Goal: Complete application form

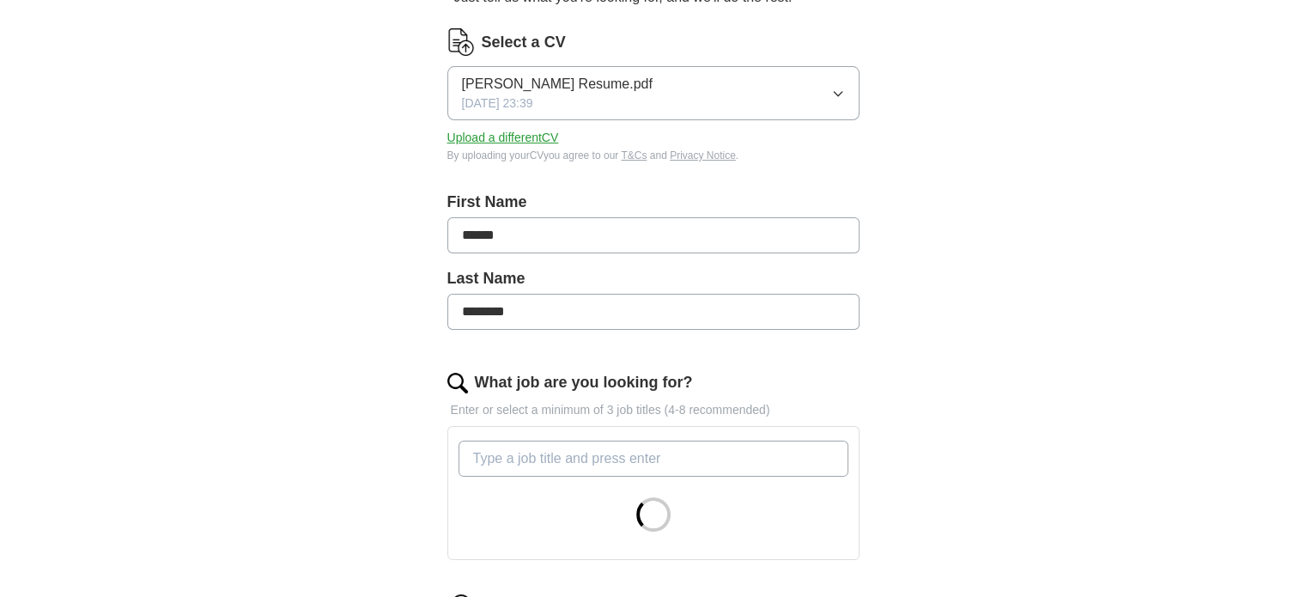
scroll to position [339, 0]
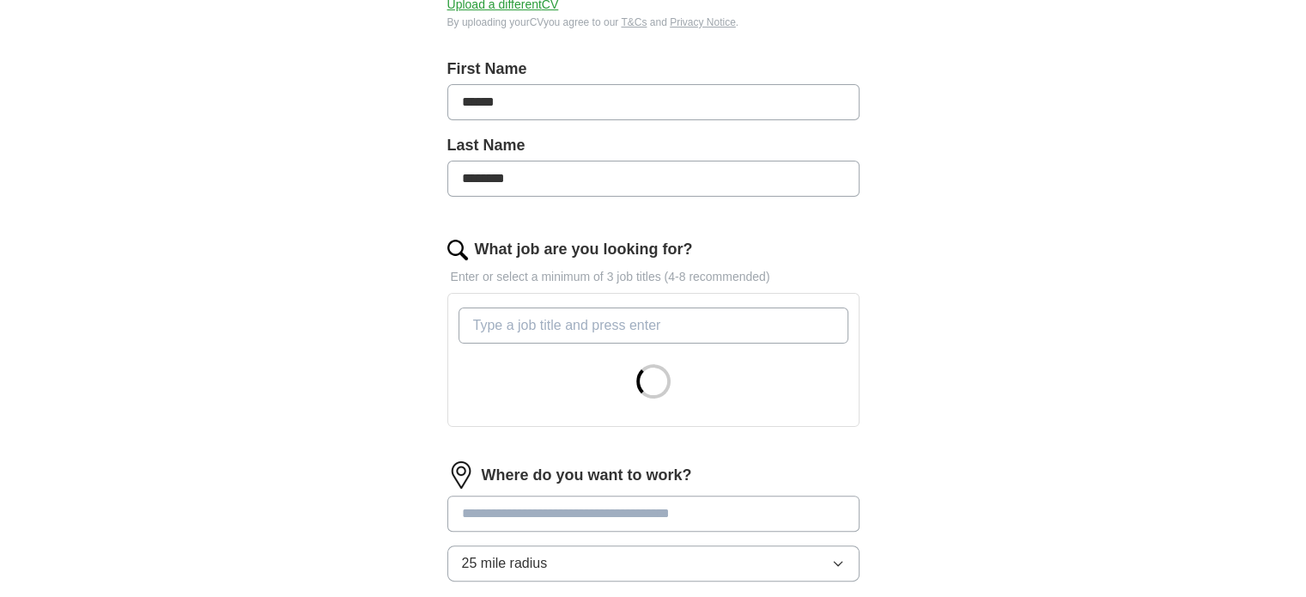
click at [566, 316] on input "What job are you looking for?" at bounding box center [654, 325] width 390 height 36
type input "web"
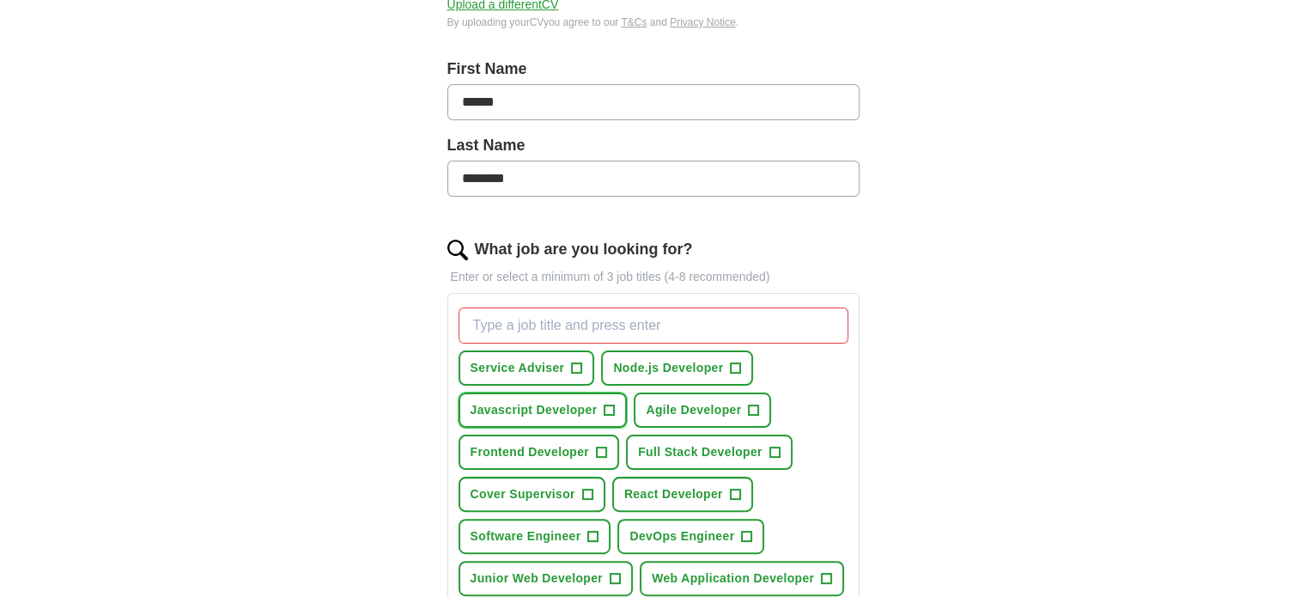
click at [598, 399] on button "Javascript Developer +" at bounding box center [543, 409] width 169 height 35
click at [597, 446] on span "+" at bounding box center [602, 453] width 10 height 14
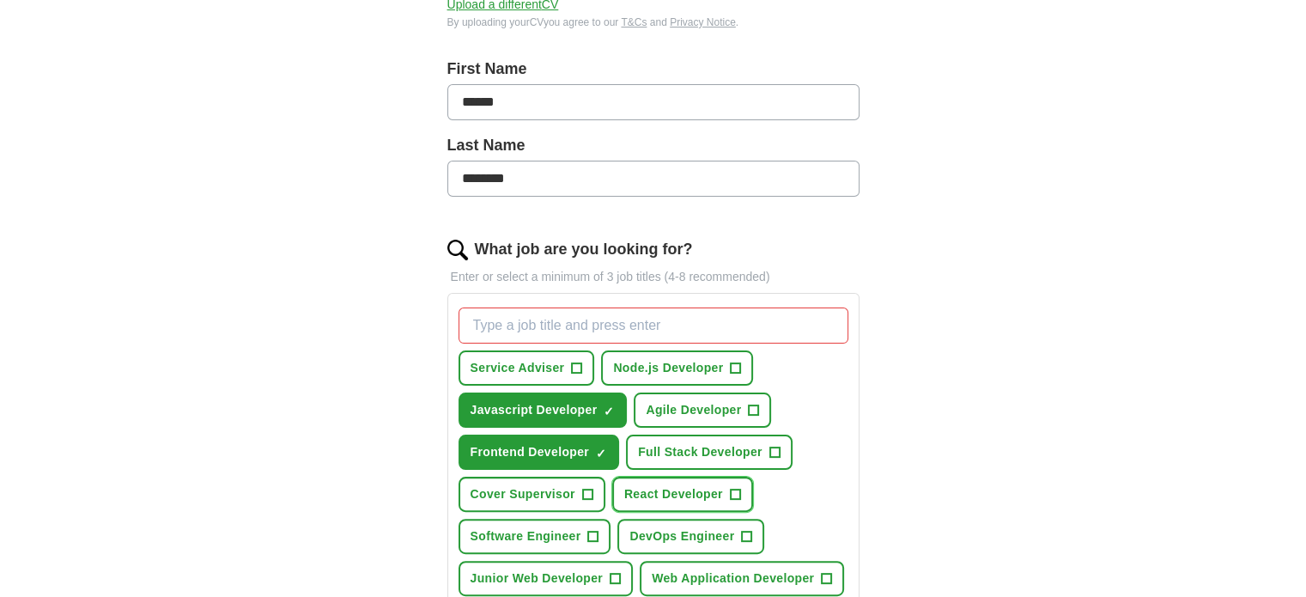
click at [704, 491] on span "React Developer" at bounding box center [673, 494] width 99 height 18
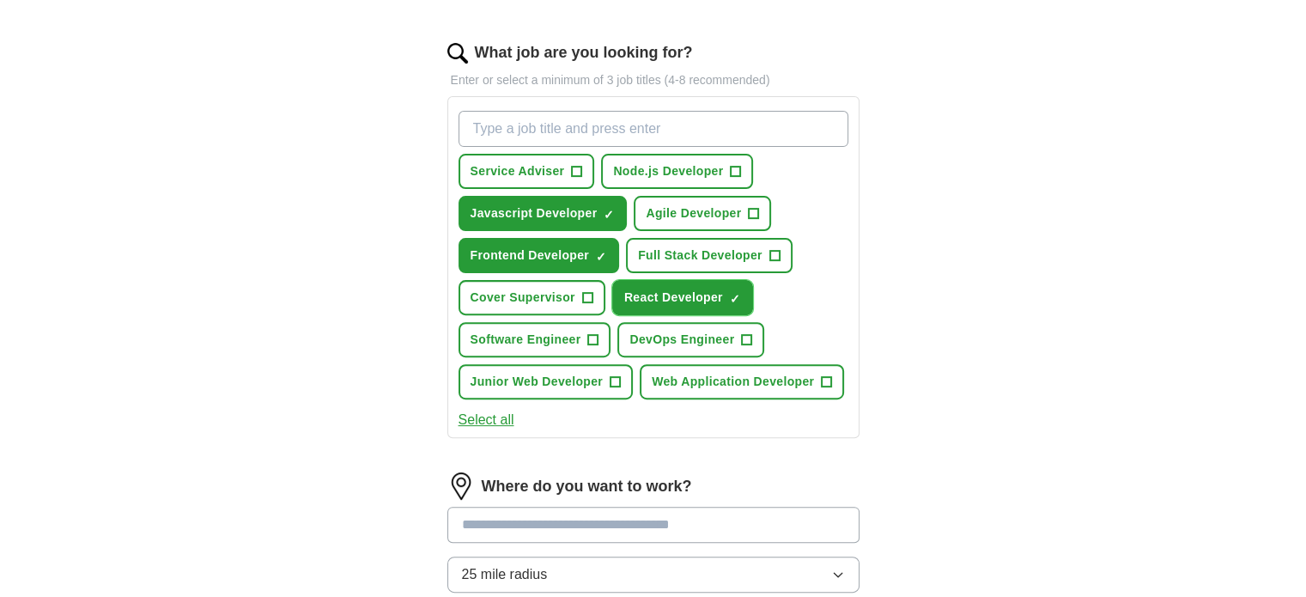
scroll to position [536, 0]
click at [811, 373] on span "Web Application Developer" at bounding box center [733, 382] width 162 height 18
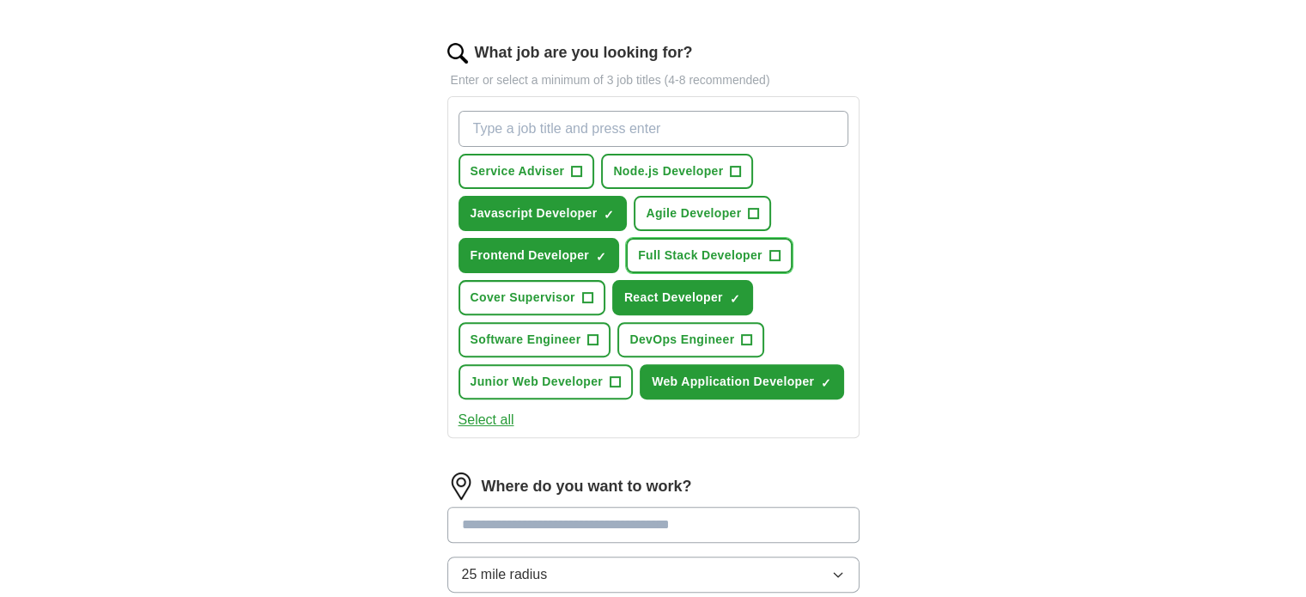
click at [711, 247] on span "Full Stack Developer" at bounding box center [700, 255] width 125 height 18
click at [688, 162] on span "Node.js Developer" at bounding box center [668, 171] width 110 height 18
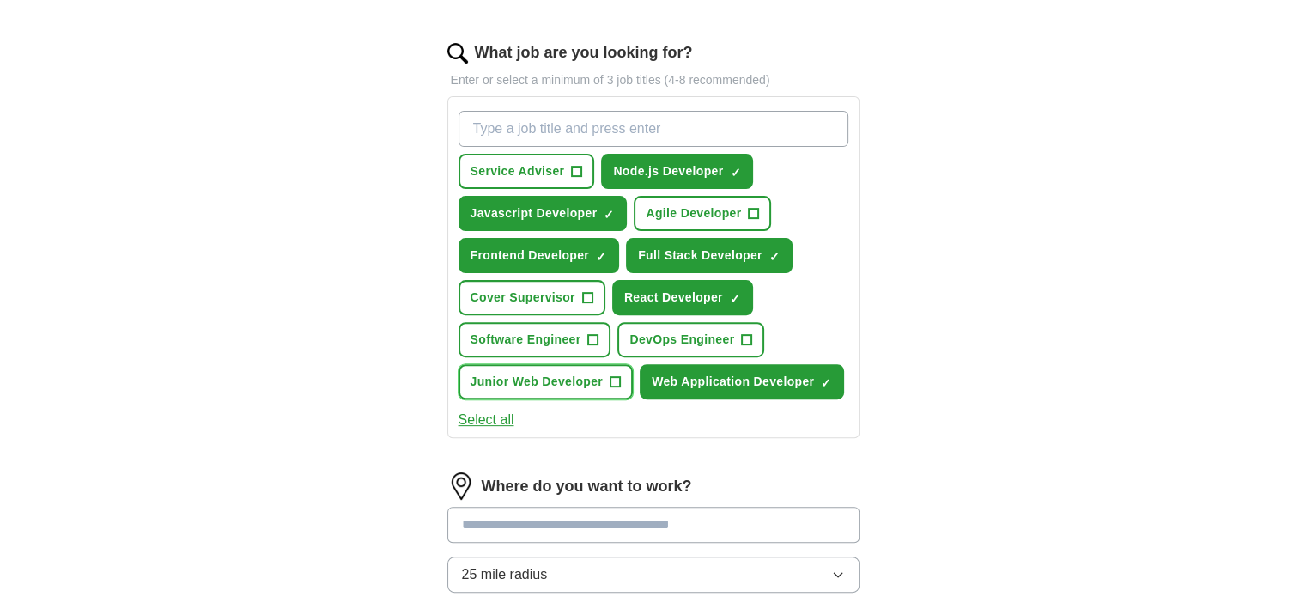
click at [583, 380] on span "Junior Web Developer" at bounding box center [537, 382] width 133 height 18
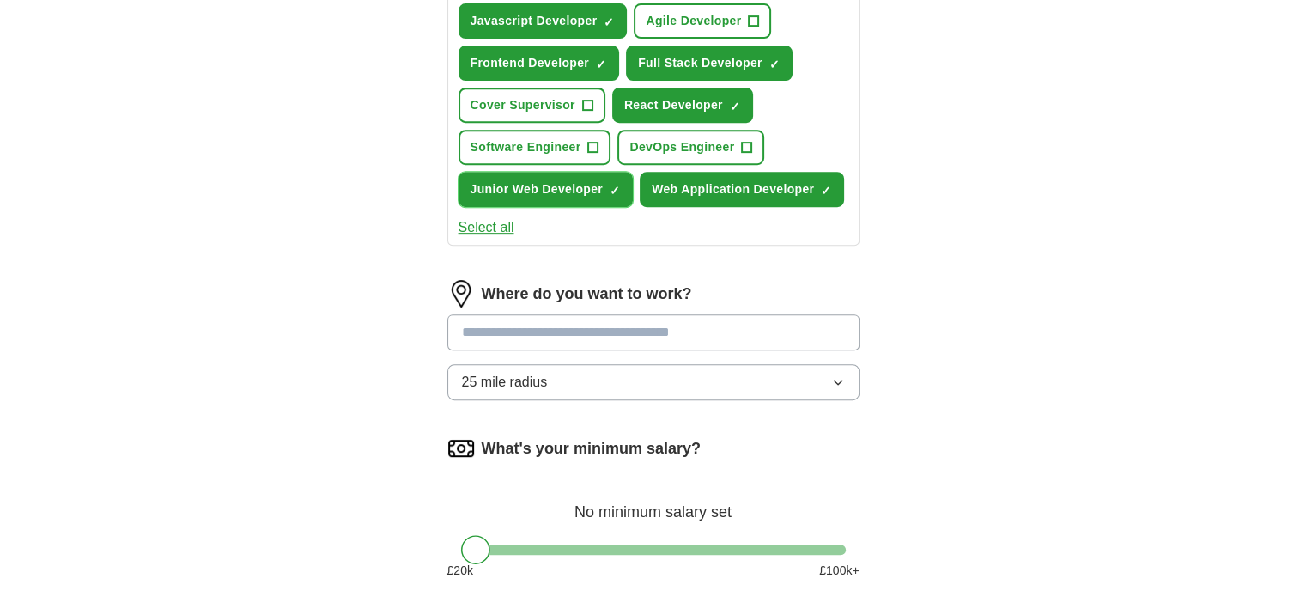
scroll to position [731, 0]
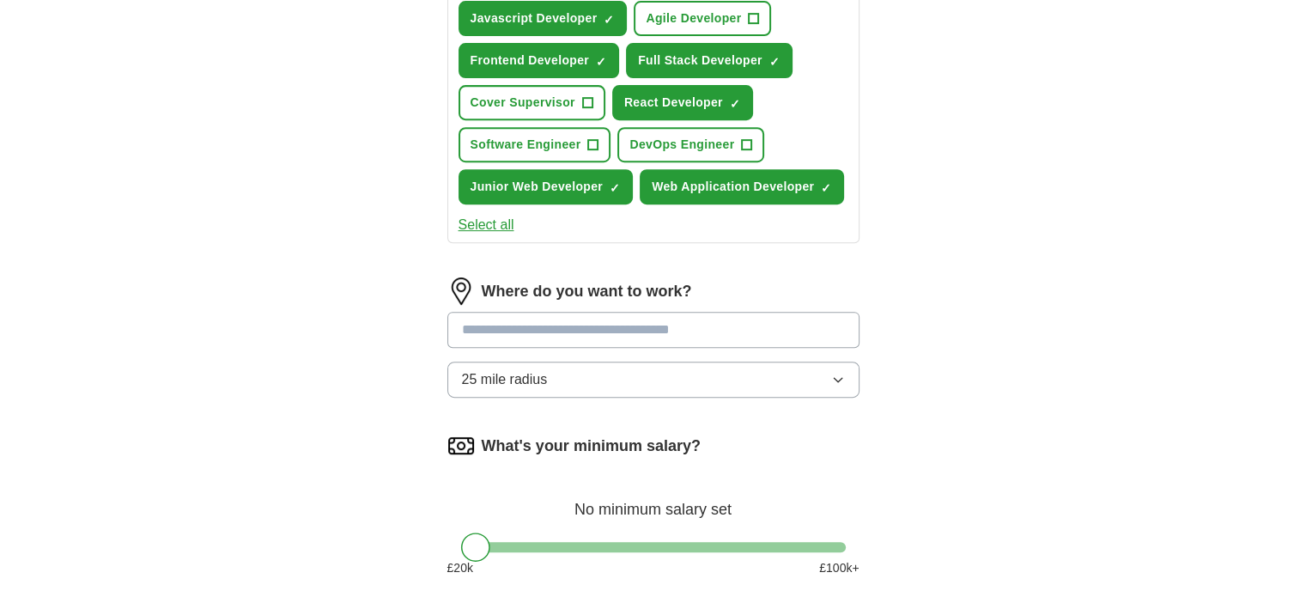
click at [570, 325] on input at bounding box center [653, 330] width 412 height 36
type input "*******"
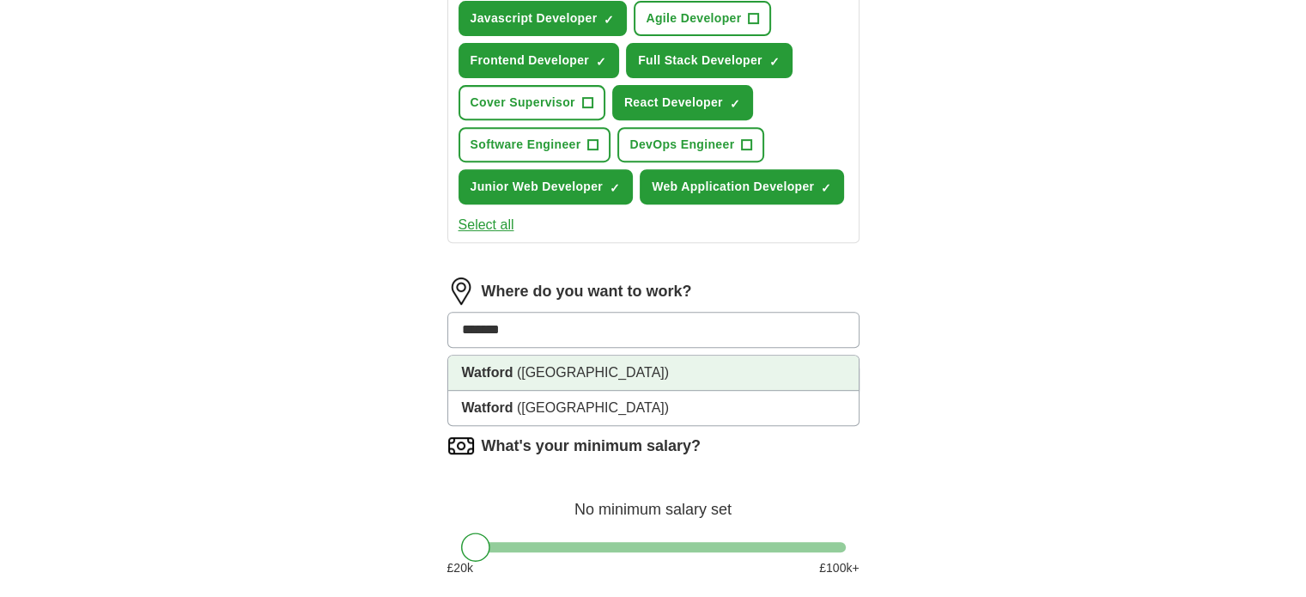
click at [608, 380] on li "Watford ([GEOGRAPHIC_DATA])" at bounding box center [653, 372] width 410 height 35
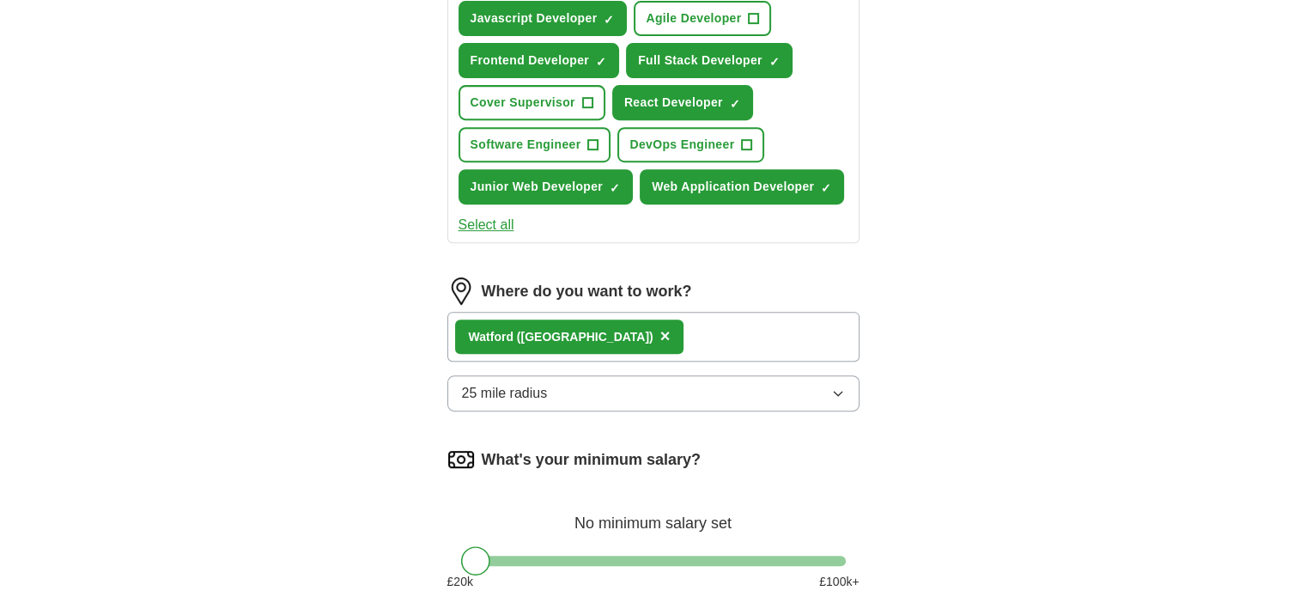
click at [676, 367] on div "Where do you want to work? [GEOGRAPHIC_DATA] ([GEOGRAPHIC_DATA]) × 25 mile radi…" at bounding box center [653, 351] width 412 height 148
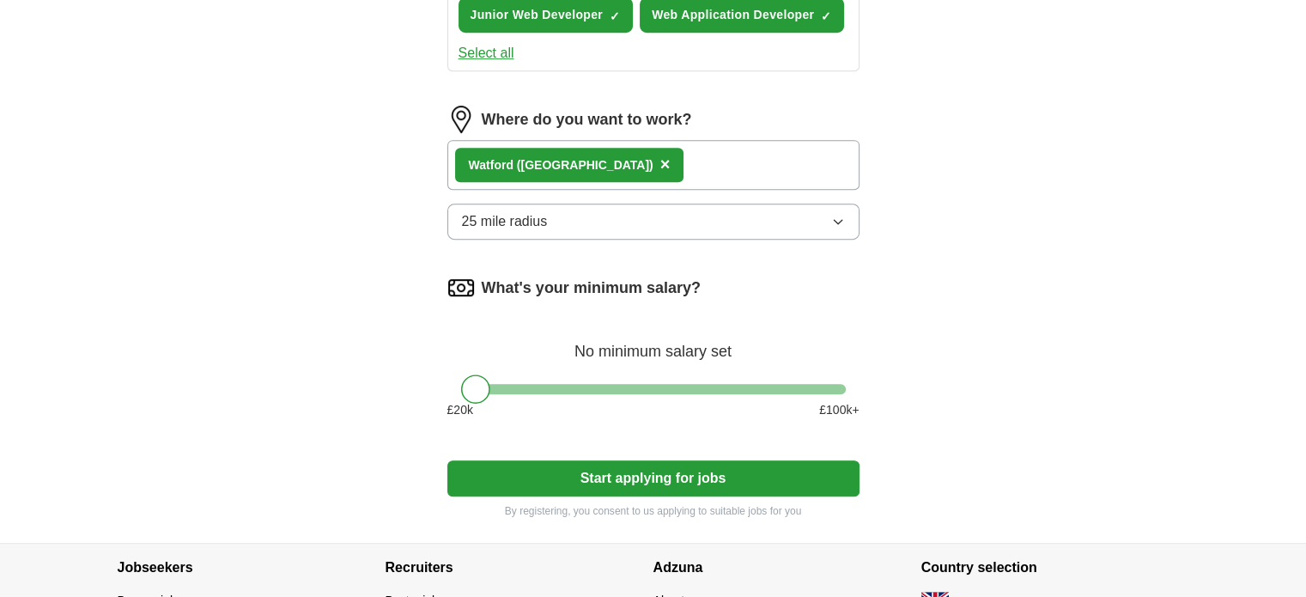
scroll to position [914, 0]
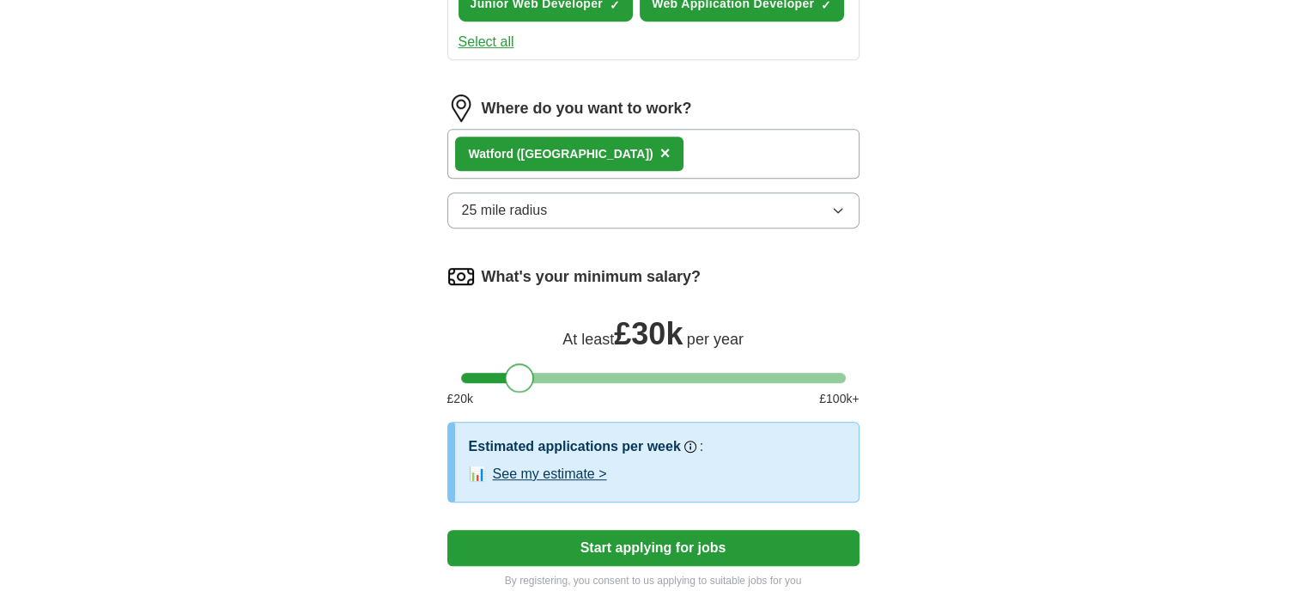
drag, startPoint x: 480, startPoint y: 369, endPoint x: 525, endPoint y: 374, distance: 44.9
click at [525, 374] on div at bounding box center [519, 377] width 29 height 29
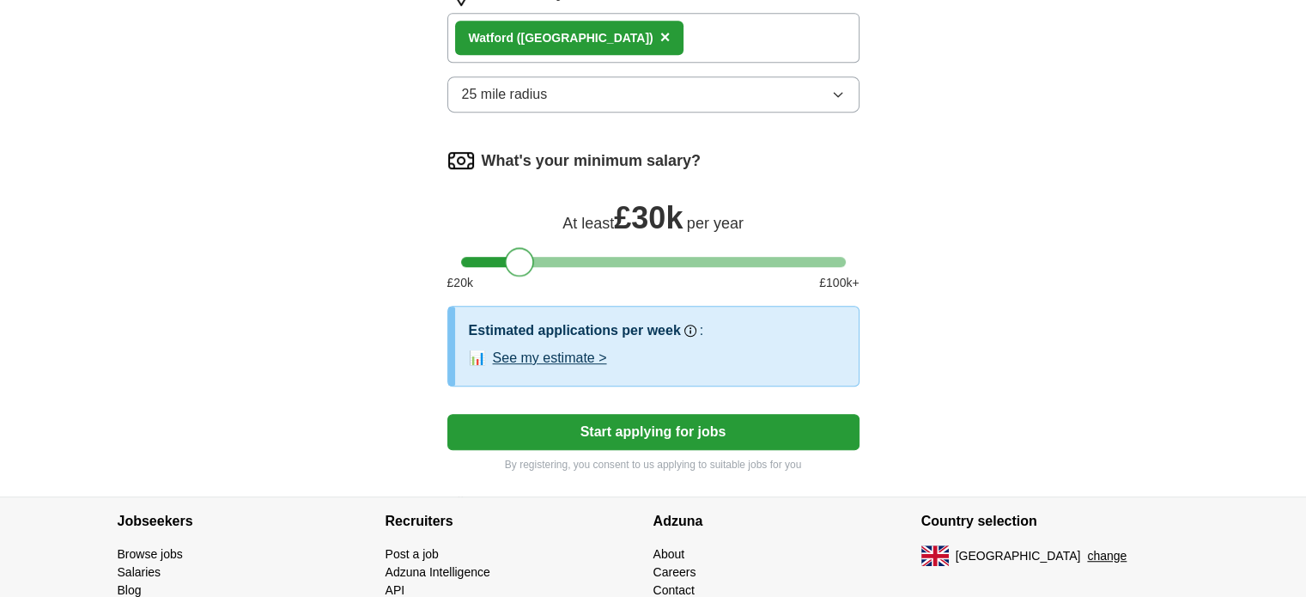
scroll to position [1030, 0]
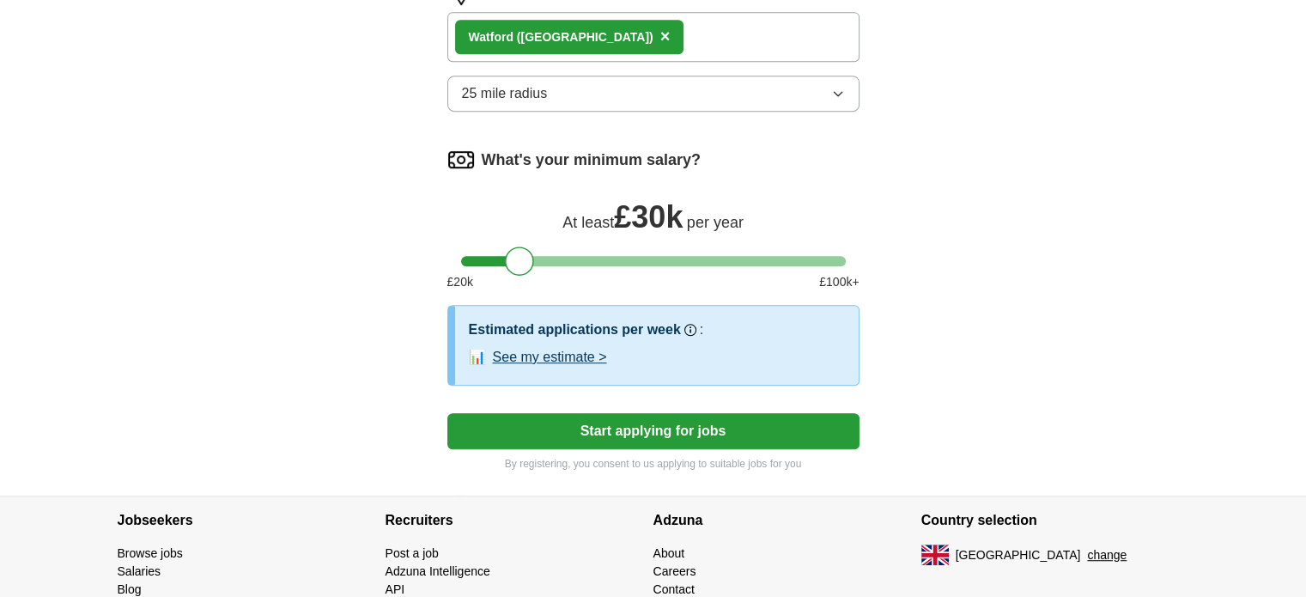
click at [661, 418] on button "Start applying for jobs" at bounding box center [653, 431] width 412 height 36
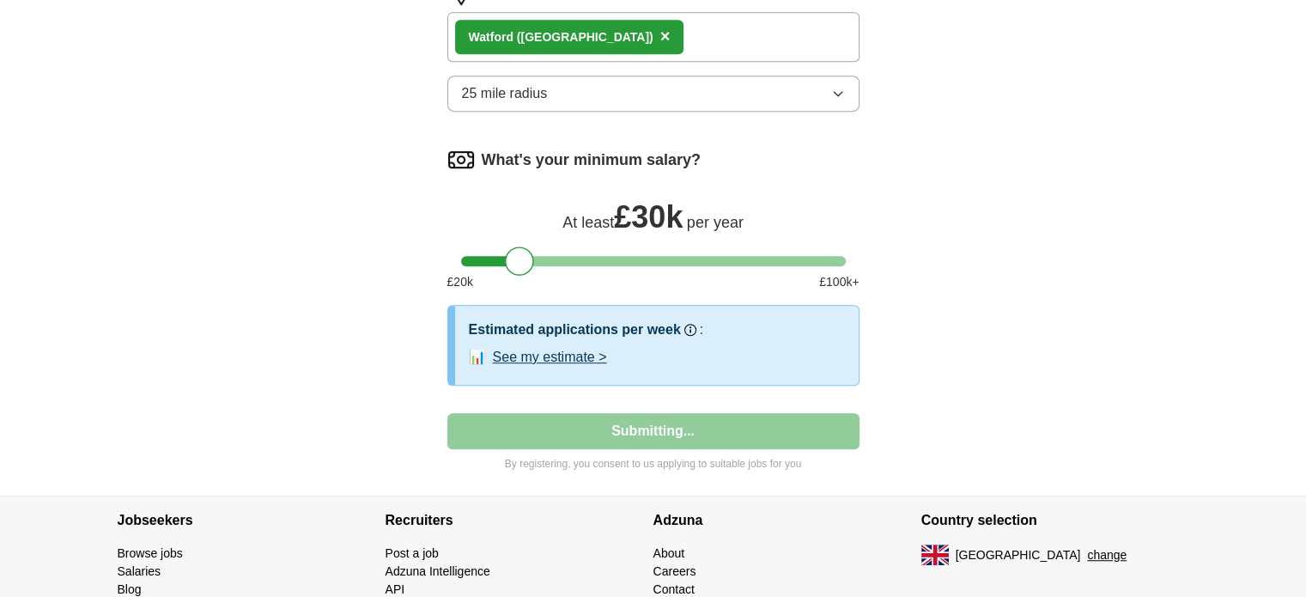
select select "**"
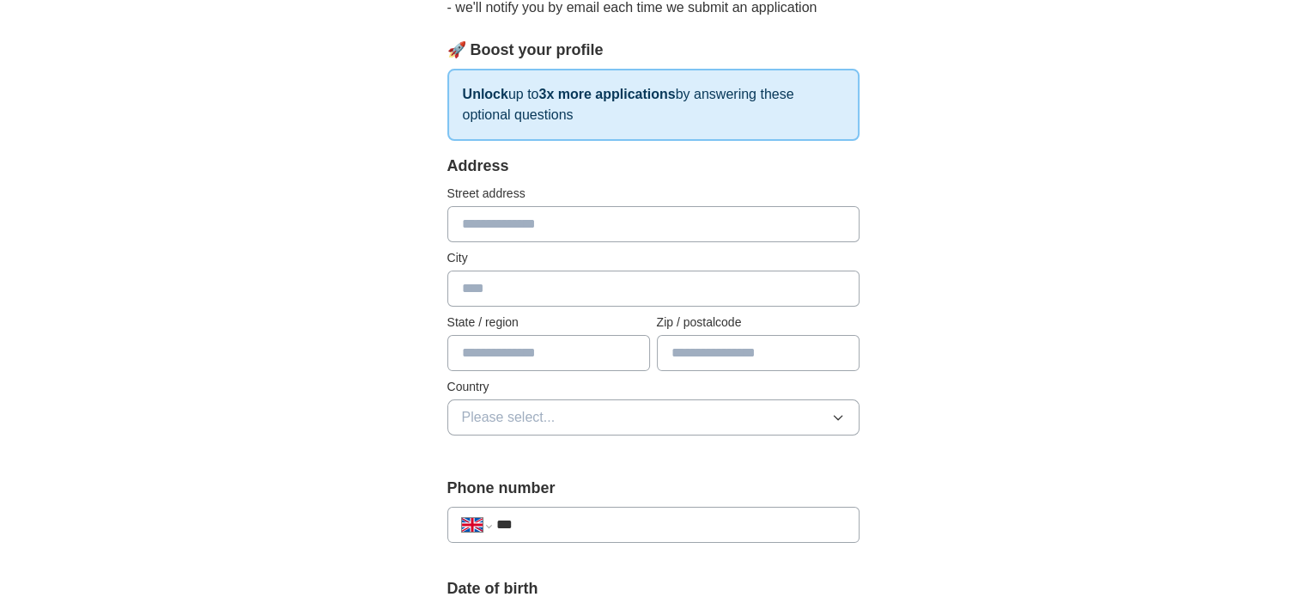
scroll to position [250, 0]
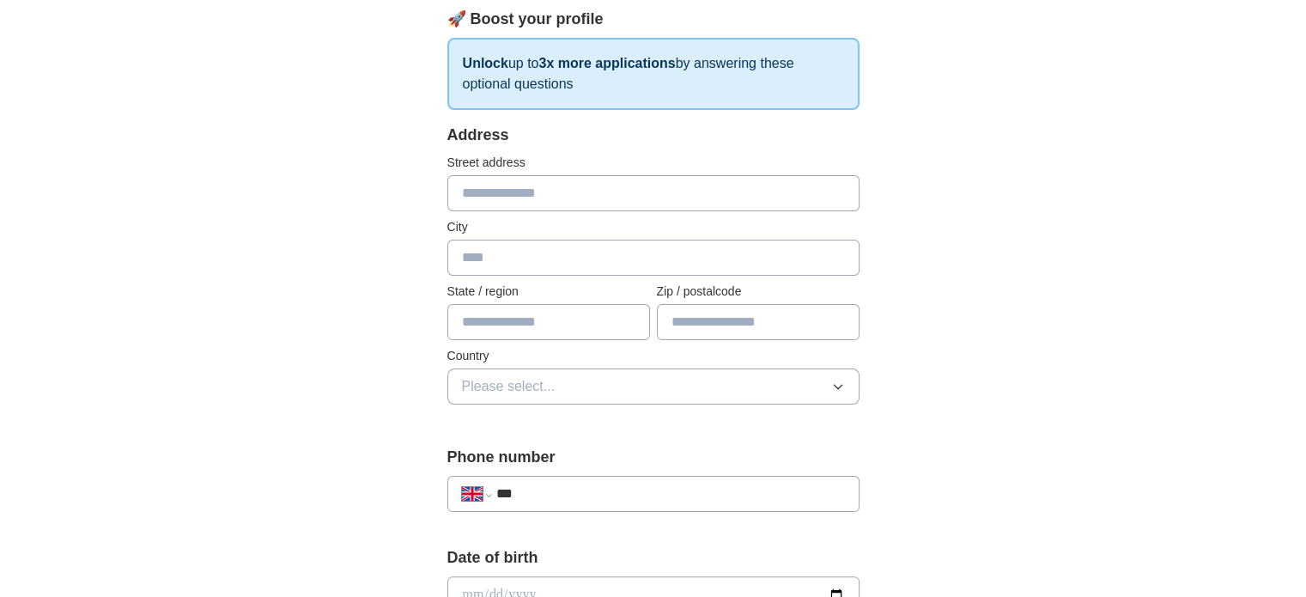
click at [508, 200] on input "text" at bounding box center [653, 193] width 412 height 36
type input "**********"
type input "*******"
type input "********"
click at [531, 320] on input "text" at bounding box center [548, 322] width 203 height 36
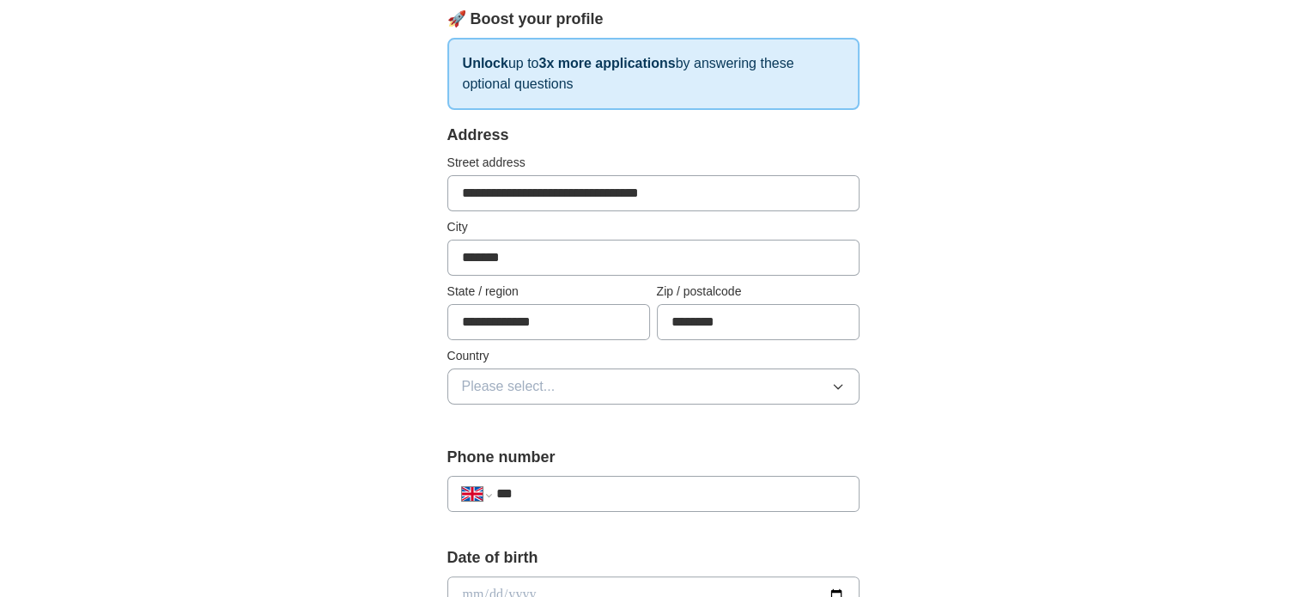
type input "**********"
click at [995, 288] on div "**********" at bounding box center [653, 573] width 1099 height 1540
click at [825, 372] on button "Please select..." at bounding box center [653, 386] width 412 height 36
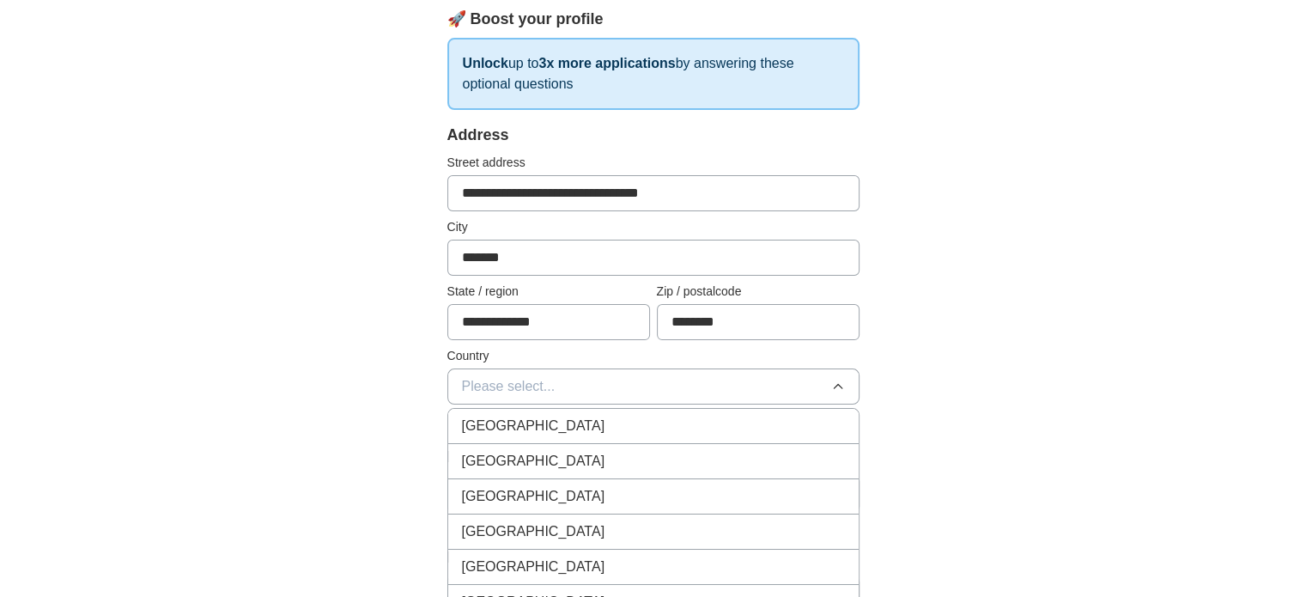
click at [659, 416] on div "[GEOGRAPHIC_DATA]" at bounding box center [653, 426] width 383 height 21
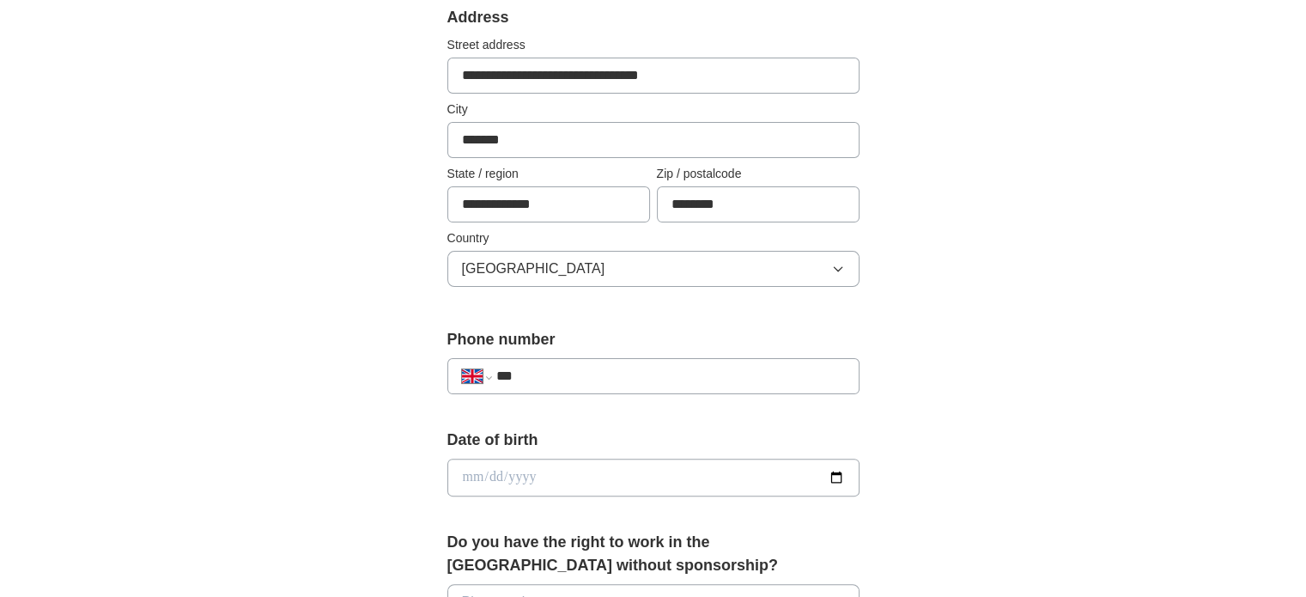
scroll to position [367, 0]
click at [639, 367] on input "***" at bounding box center [669, 377] width 349 height 21
type input "**********"
click at [530, 374] on input "**********" at bounding box center [669, 377] width 349 height 21
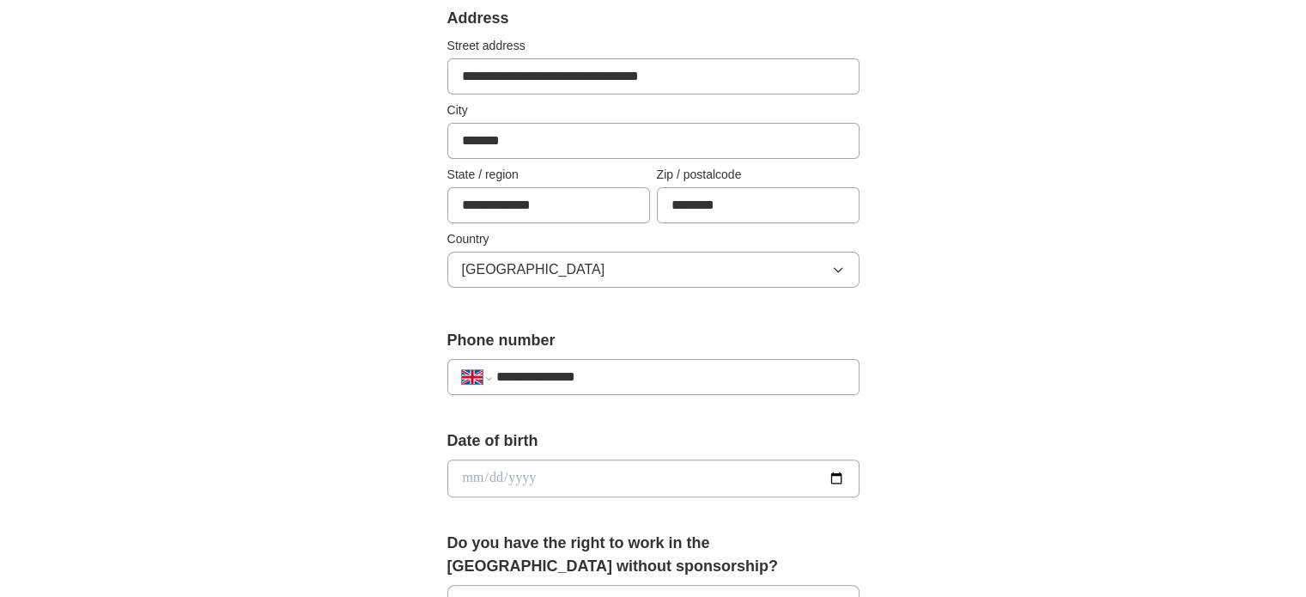
click at [542, 468] on input "date" at bounding box center [653, 478] width 412 height 38
type input "**********"
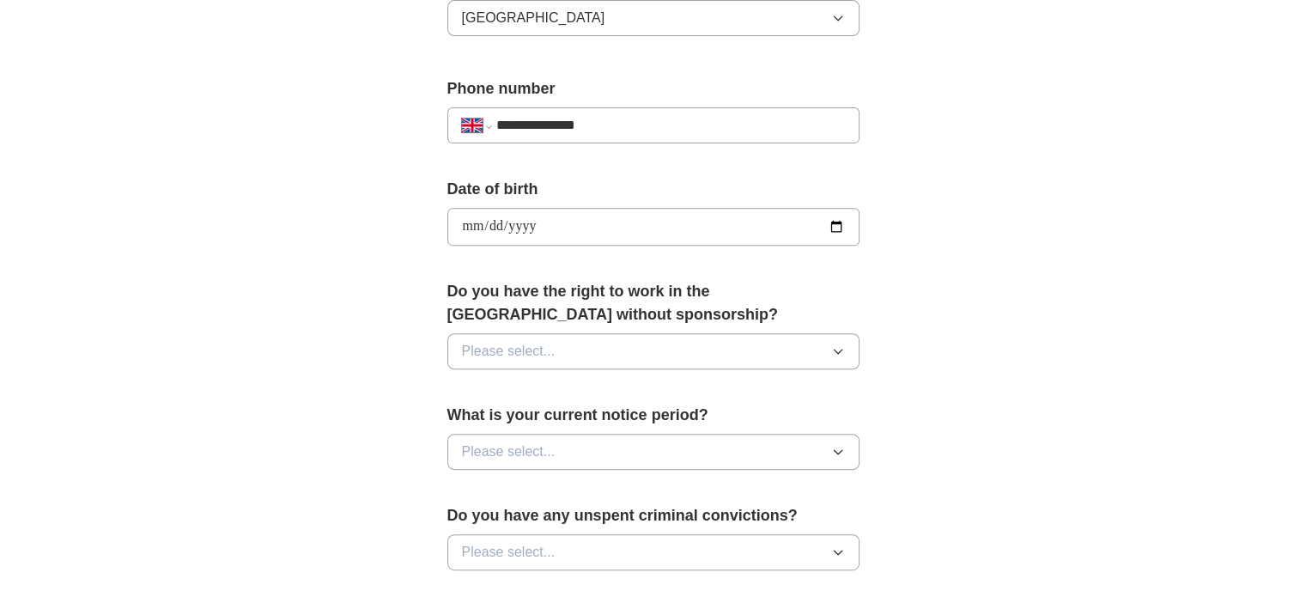
scroll to position [622, 0]
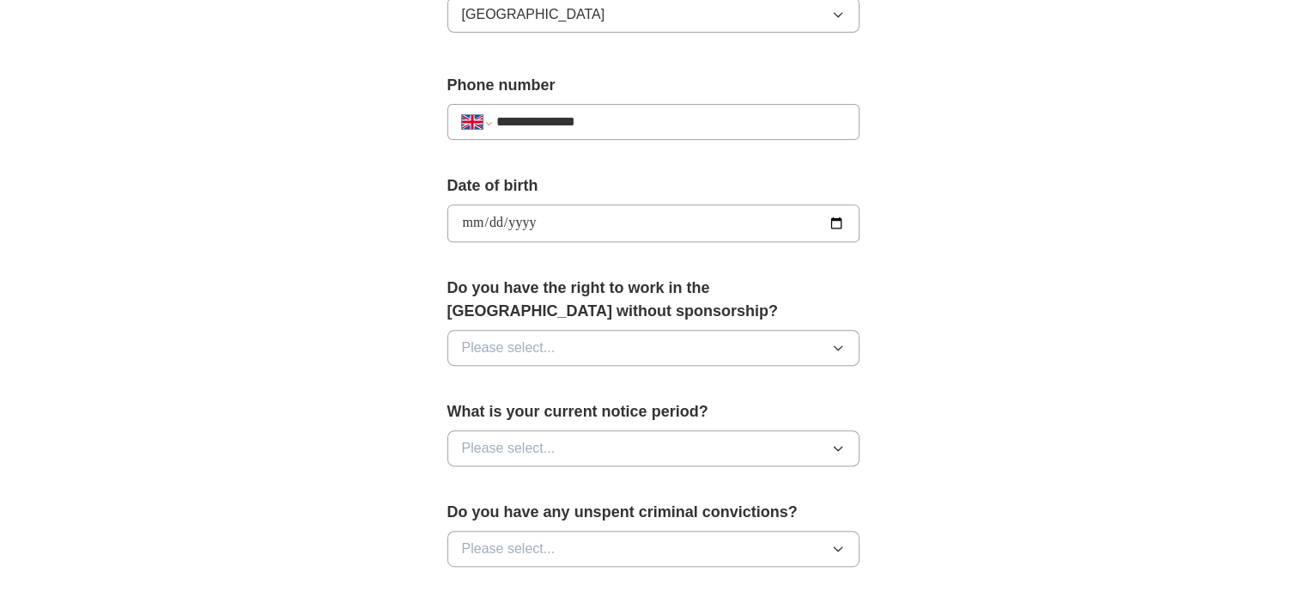
click at [683, 330] on button "Please select..." at bounding box center [653, 348] width 412 height 36
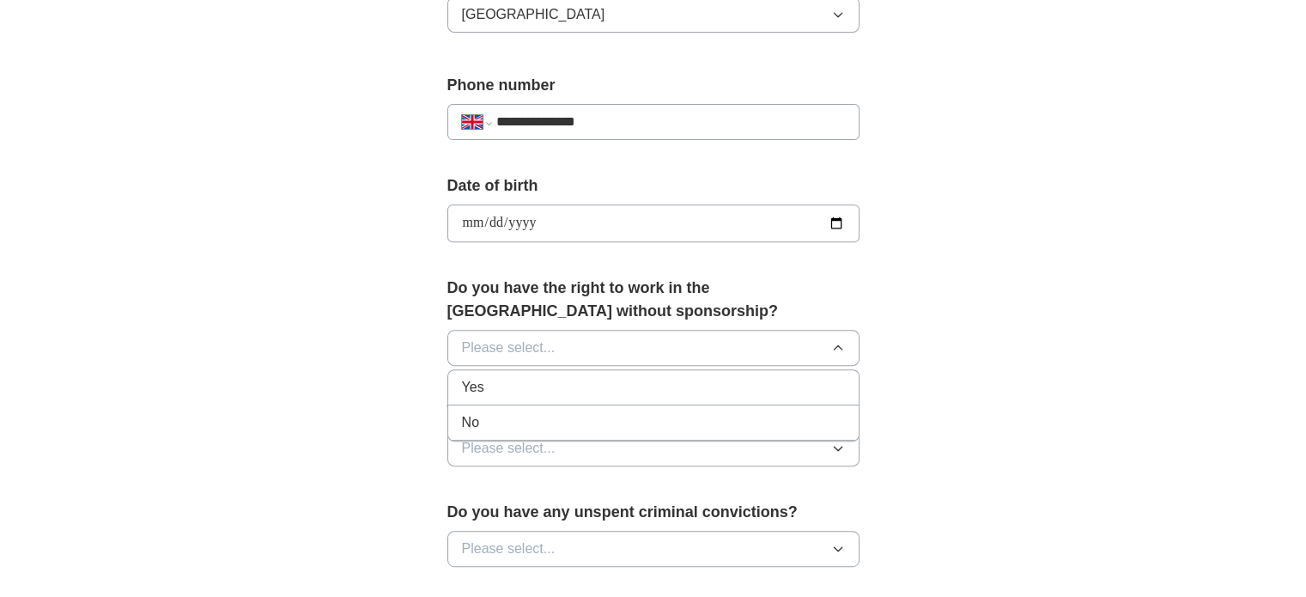
click at [601, 390] on div "Yes" at bounding box center [653, 387] width 383 height 21
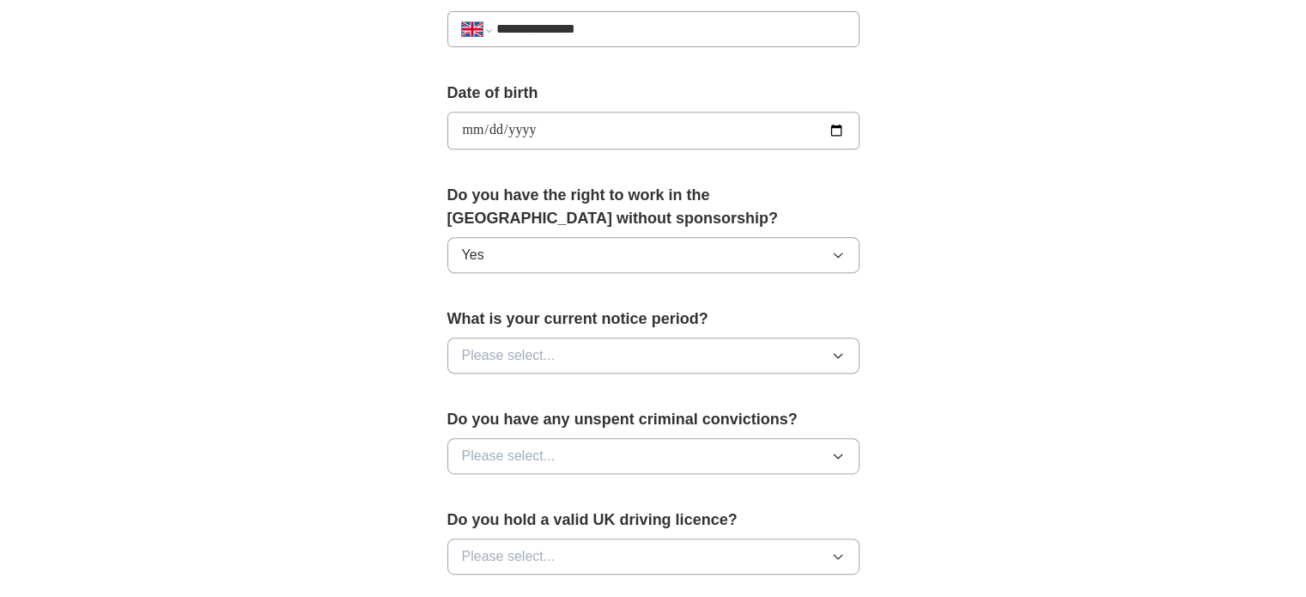
scroll to position [716, 0]
click at [711, 330] on div "What is your current notice period? Please select..." at bounding box center [653, 346] width 412 height 80
click at [663, 355] on button "Please select..." at bounding box center [653, 354] width 412 height 36
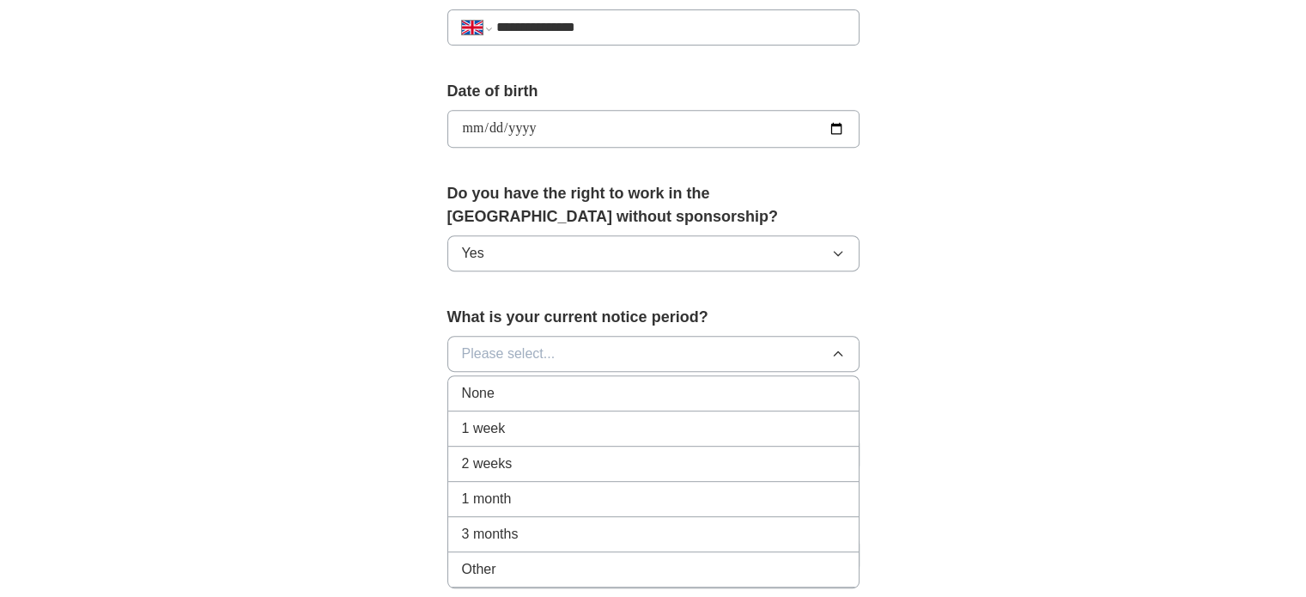
click at [568, 394] on div "None" at bounding box center [653, 393] width 383 height 21
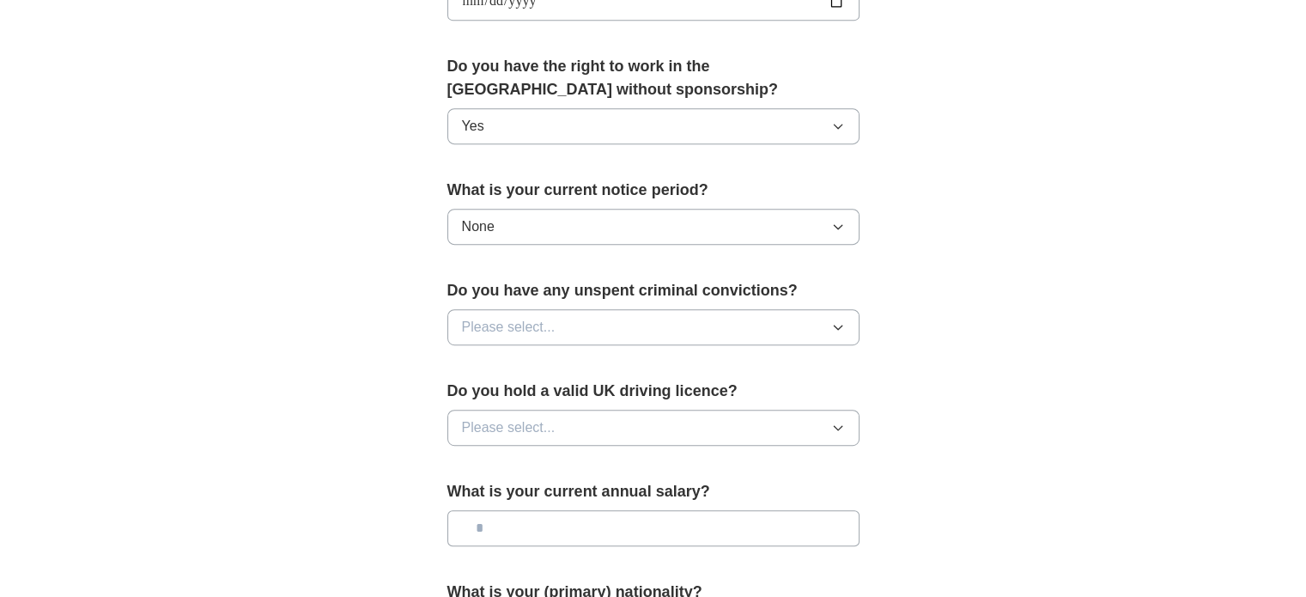
scroll to position [850, 0]
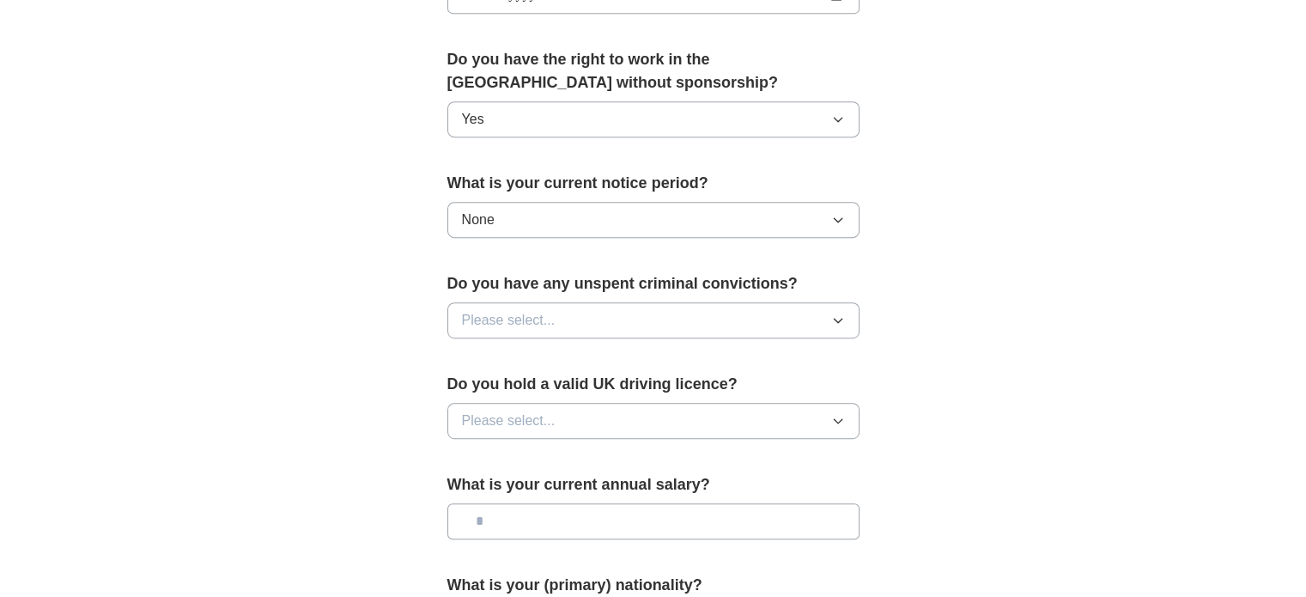
click at [696, 318] on button "Please select..." at bounding box center [653, 320] width 412 height 36
click at [586, 394] on div "No" at bounding box center [653, 395] width 383 height 21
click at [659, 416] on button "Please select..." at bounding box center [653, 421] width 412 height 36
click at [529, 485] on div "No" at bounding box center [653, 495] width 383 height 21
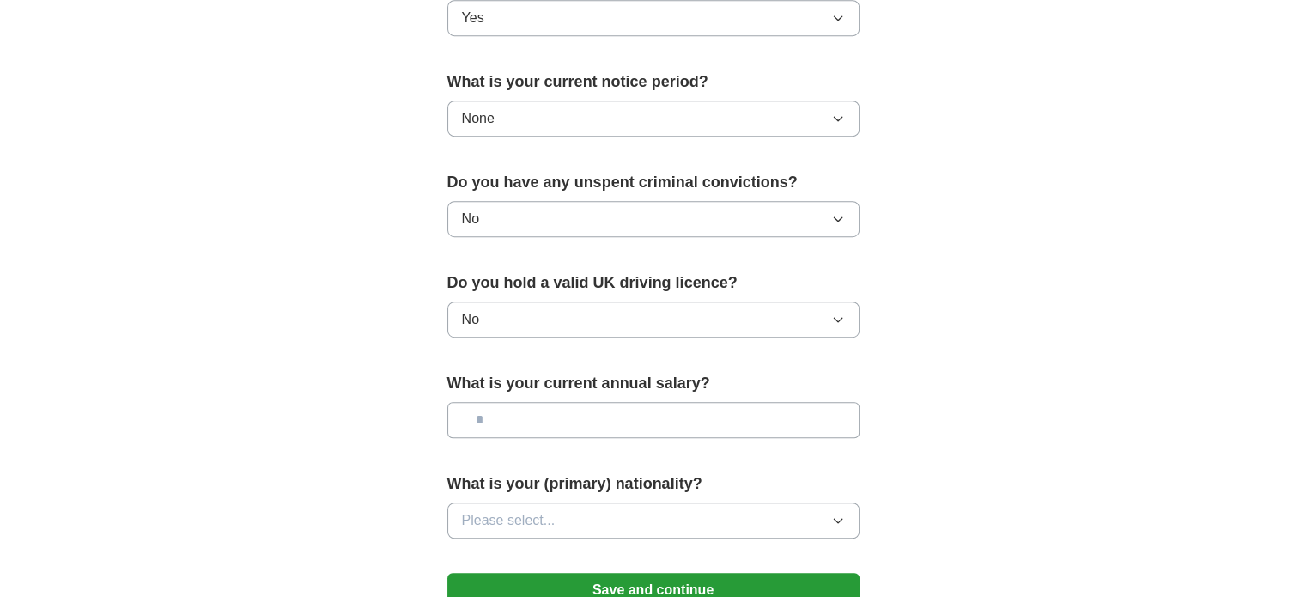
scroll to position [953, 0]
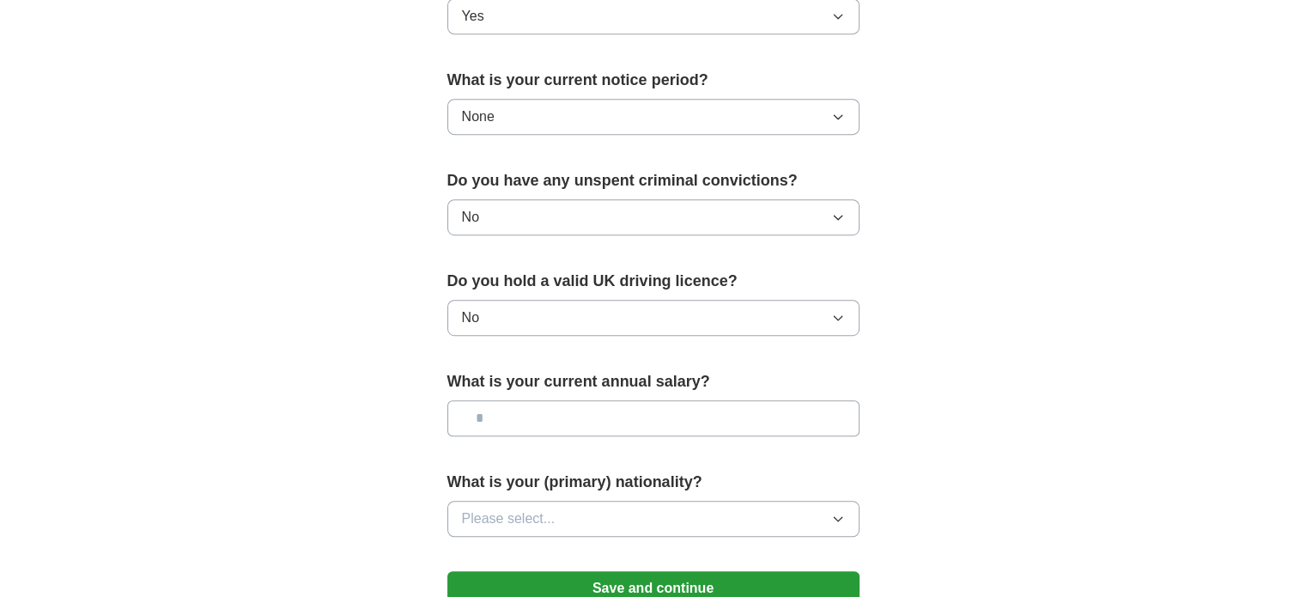
click at [583, 416] on input "text" at bounding box center [653, 418] width 412 height 36
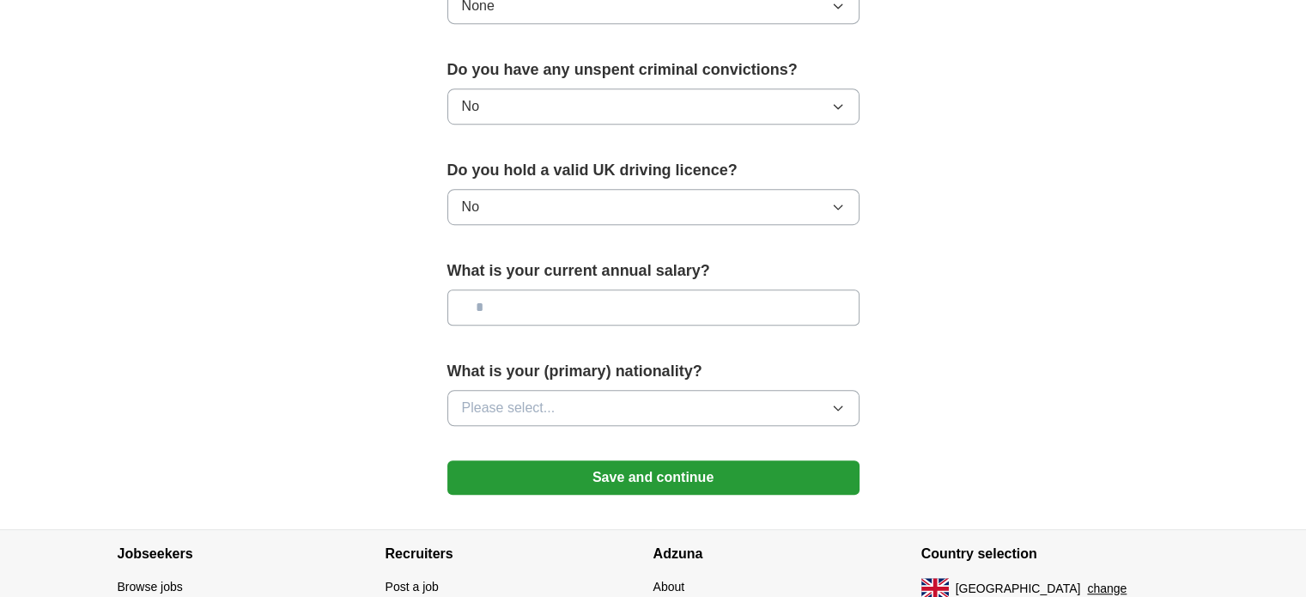
scroll to position [1071, 0]
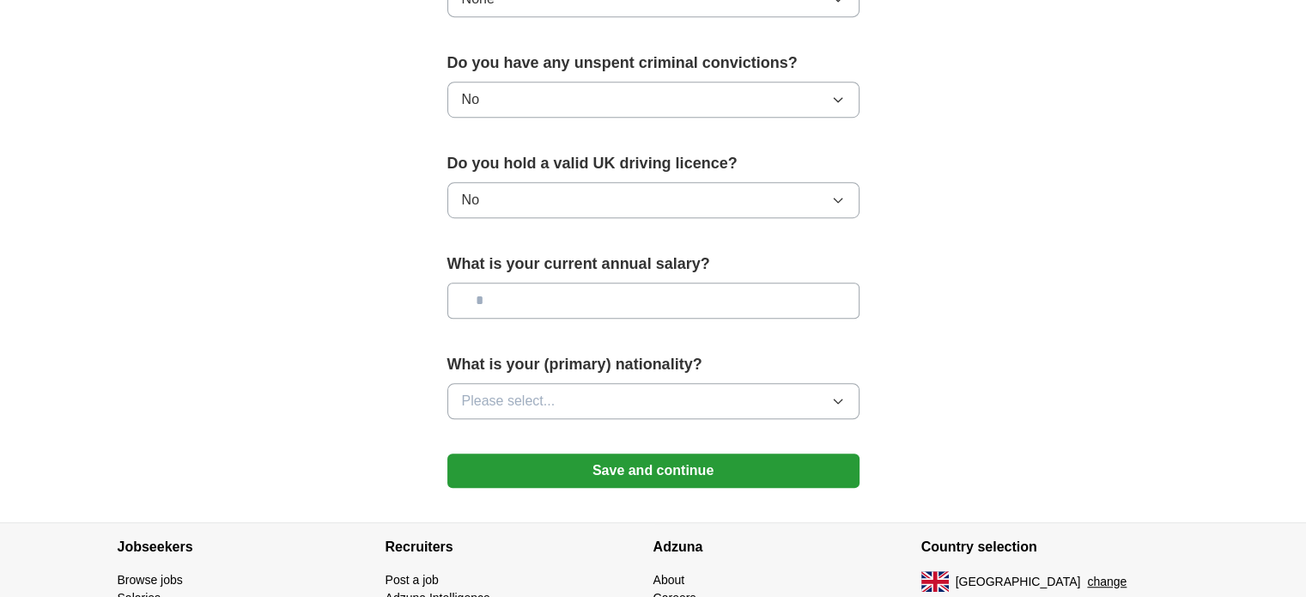
click at [735, 394] on button "Please select..." at bounding box center [653, 401] width 412 height 36
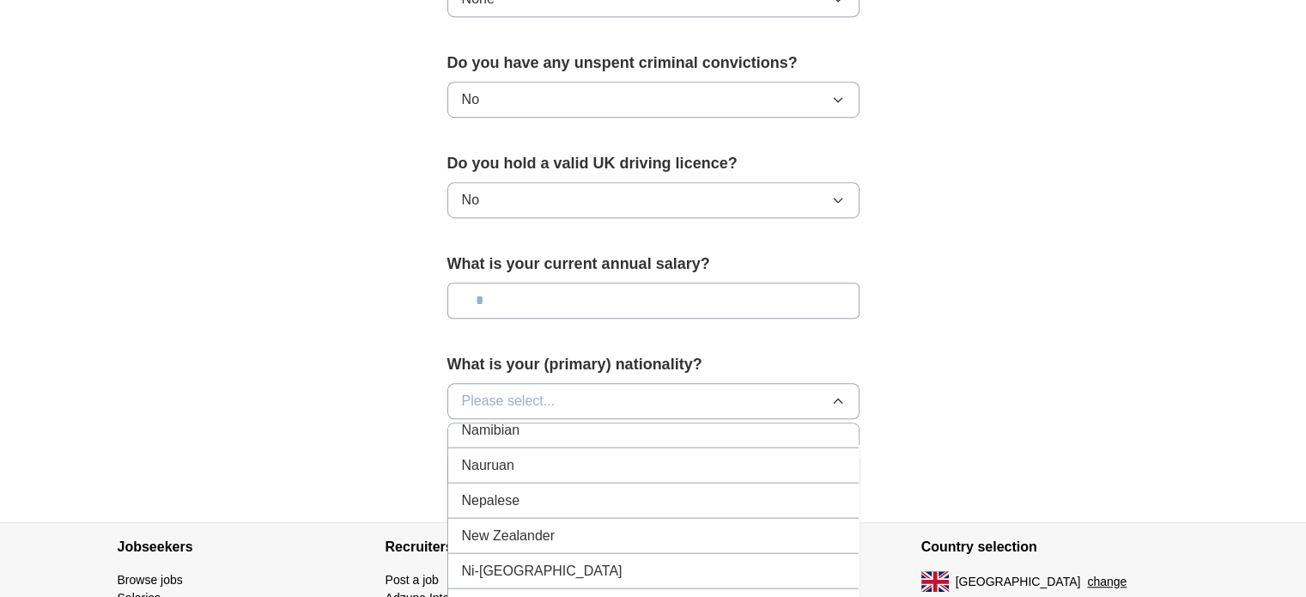
scroll to position [4340, 0]
click at [540, 490] on div "Nepalese" at bounding box center [653, 500] width 383 height 21
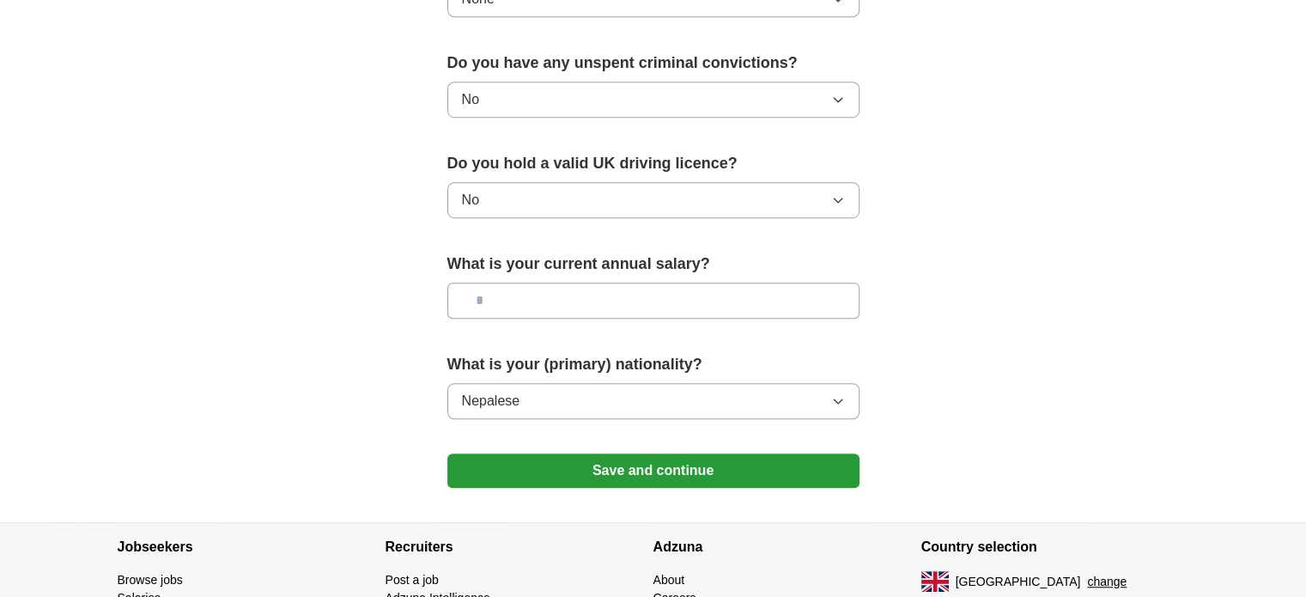
click at [630, 477] on button "Save and continue" at bounding box center [653, 470] width 412 height 34
